Goal: Check status: Check status

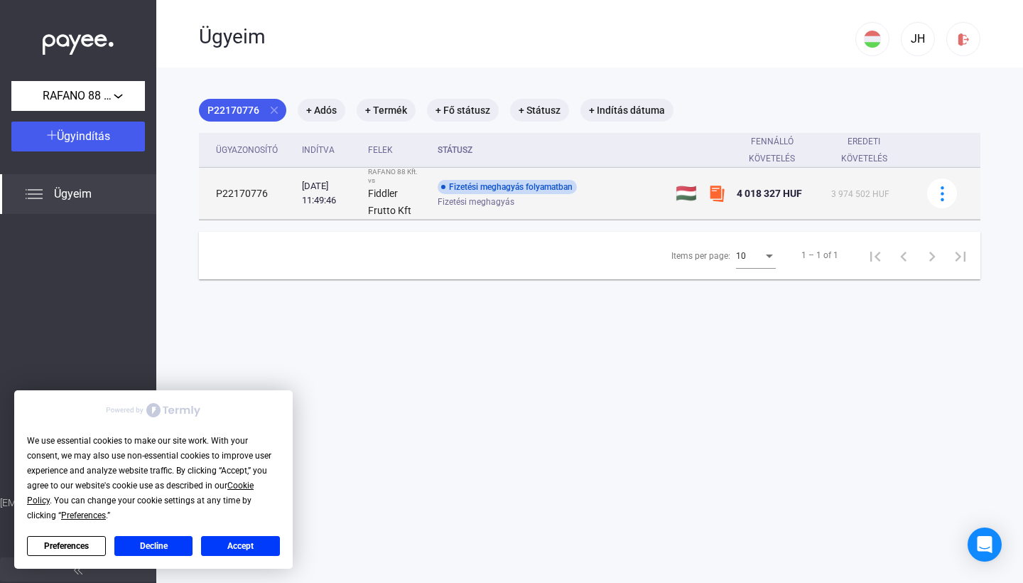
click at [534, 188] on div "Fizetési meghagyás folyamatban" at bounding box center [507, 187] width 139 height 14
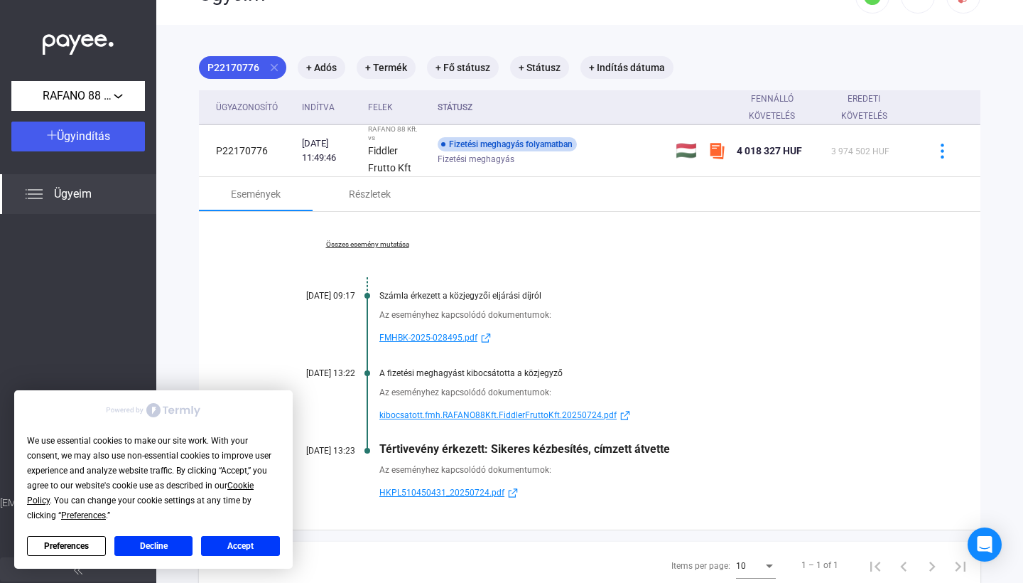
scroll to position [48, 0]
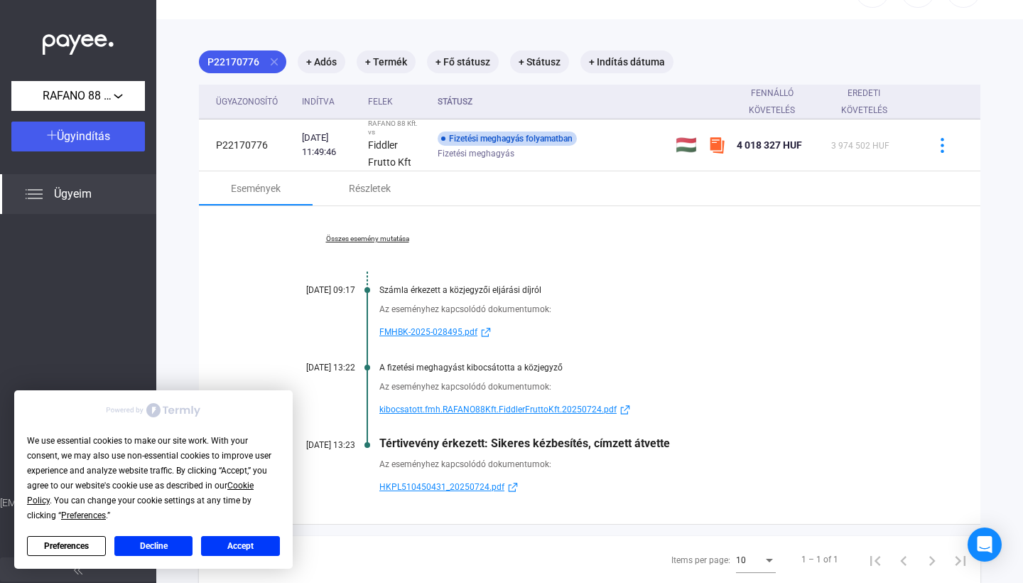
click at [502, 403] on span "kibocsatott.fmh.RAFANO88Kft.FiddlerFruttoKft.20250724.pdf" at bounding box center [497, 409] width 237 height 17
click at [247, 544] on button "Accept" at bounding box center [240, 546] width 79 height 20
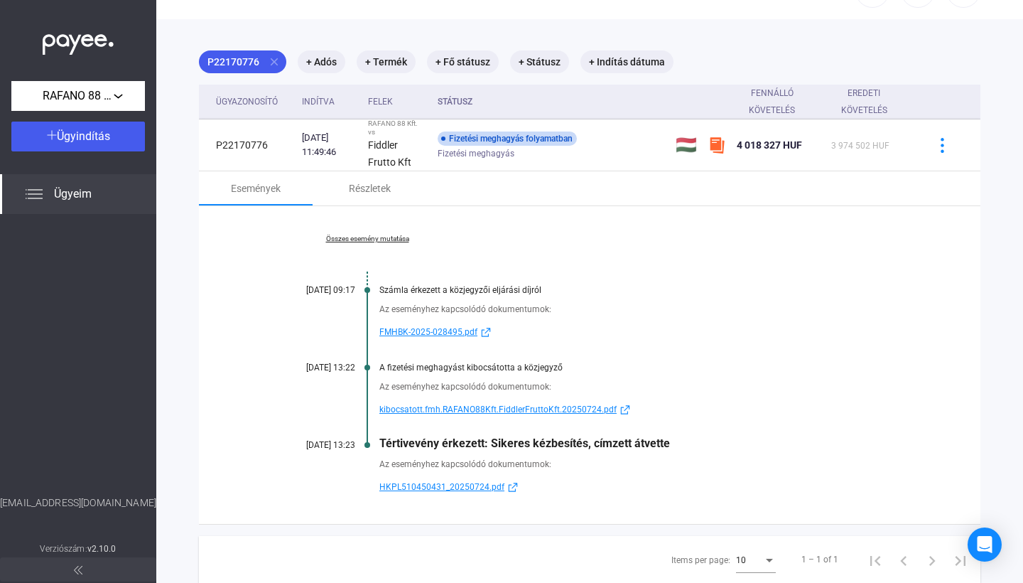
click at [428, 478] on span "HKPL510450431_20250724.pdf" at bounding box center [441, 486] width 125 height 17
click at [384, 234] on link "Összes esemény mutatása" at bounding box center [367, 238] width 195 height 9
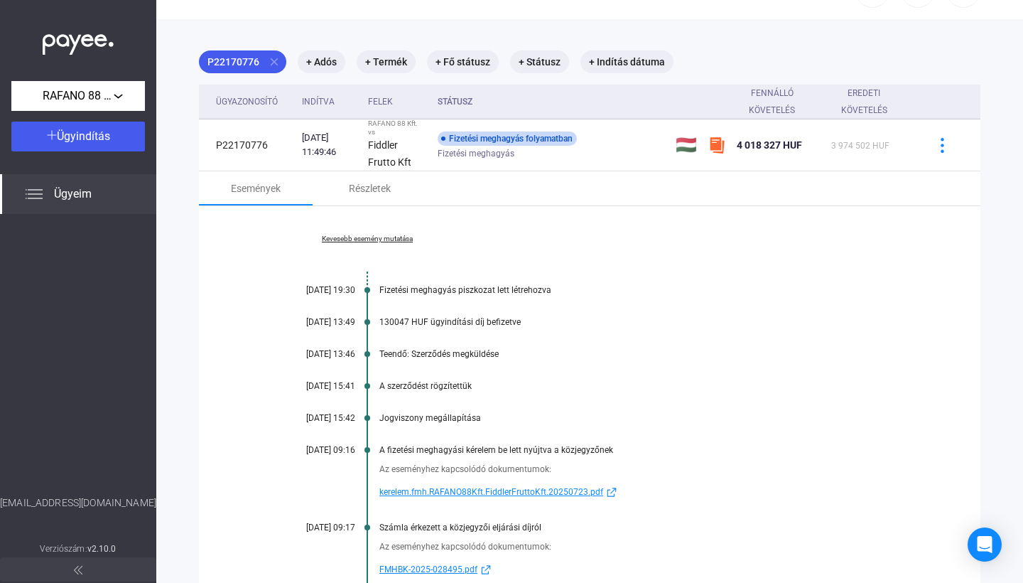
click at [455, 487] on span "kerelem.fmh.RAFANO88Kft.FiddlerFruttoKft.20250723.pdf" at bounding box center [491, 491] width 224 height 17
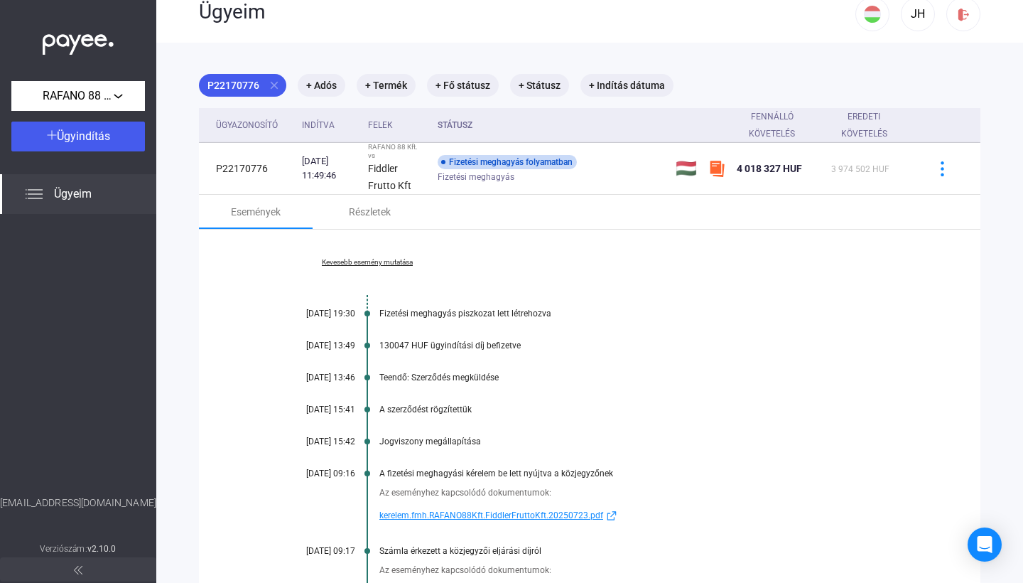
scroll to position [18, 0]
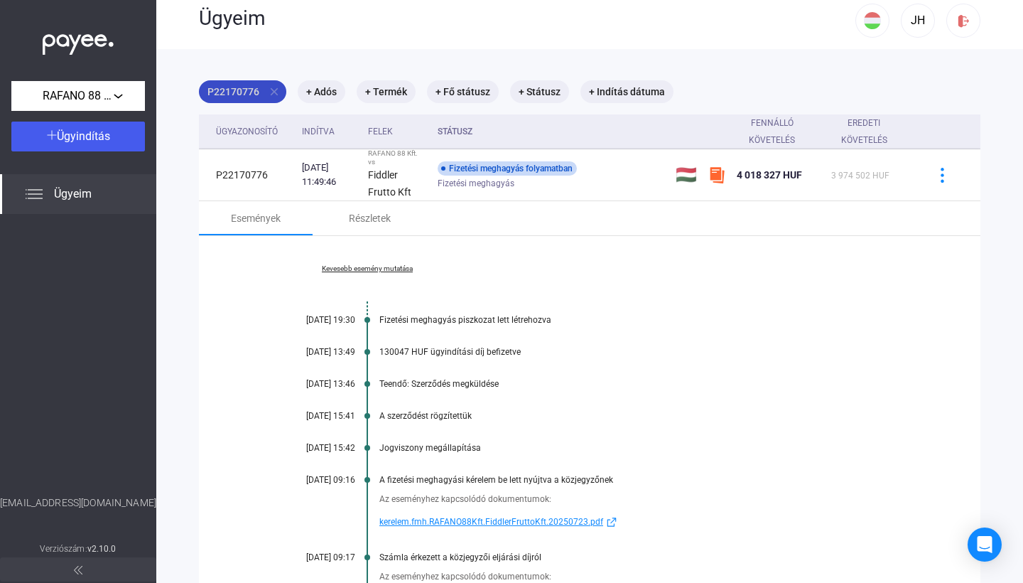
click at [276, 92] on mat-icon "close" at bounding box center [274, 91] width 13 height 13
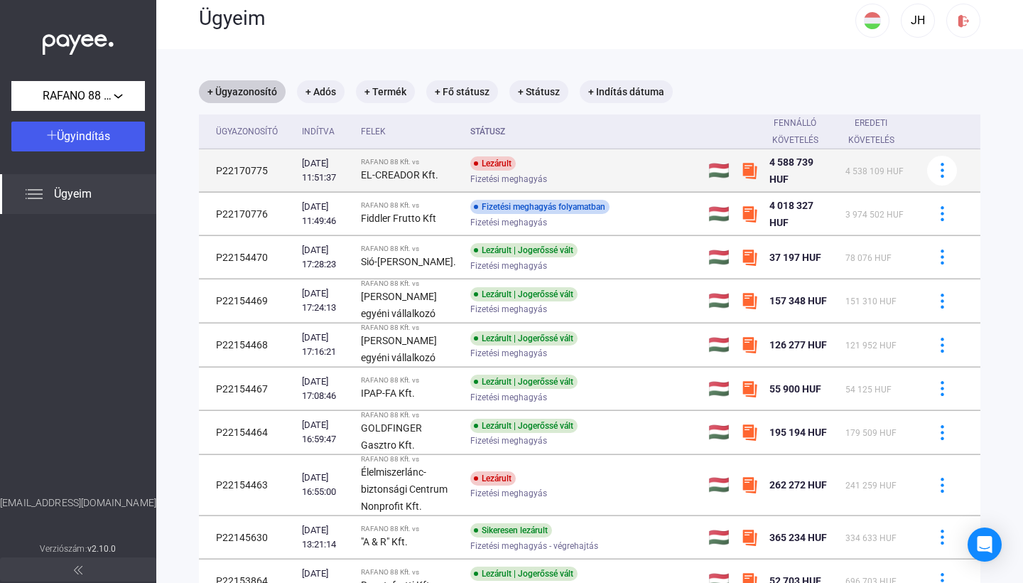
click at [411, 175] on strong "EL-CREADOR Kft." at bounding box center [399, 174] width 77 height 11
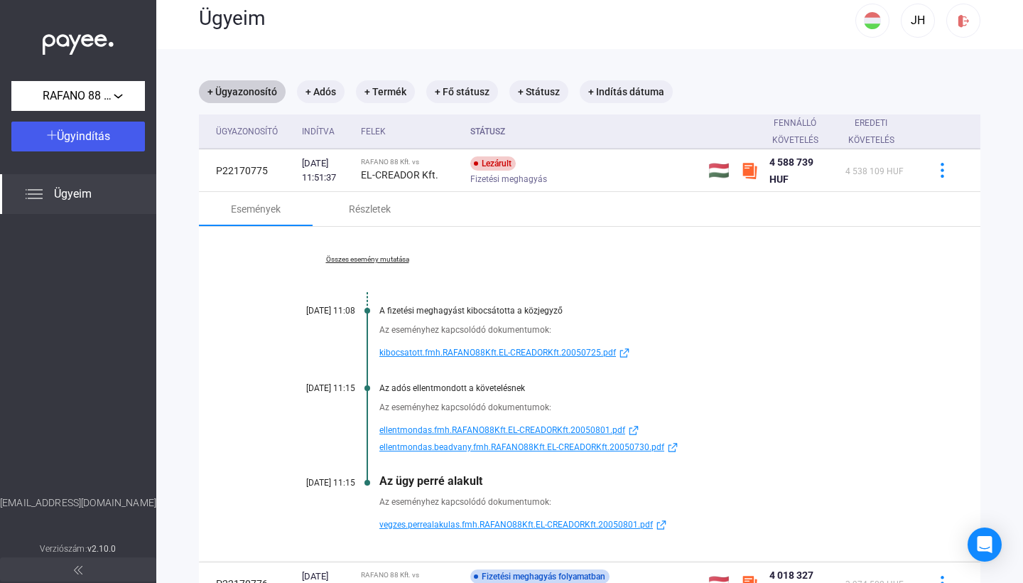
click at [485, 524] on span "vegzes.perrealakulas.fmh.RAFANO88Kft.EL-CREADORKft.20050801.pdf" at bounding box center [516, 524] width 274 height 17
